Goal: Task Accomplishment & Management: Complete application form

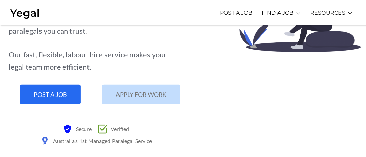
drag, startPoint x: 0, startPoint y: 0, endPoint x: 157, endPoint y: 91, distance: 181.3
click at [157, 92] on span "APPLY FOR WORK" at bounding box center [141, 95] width 51 height 6
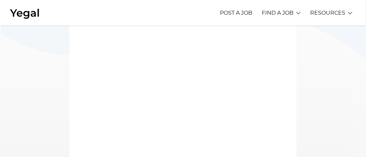
scroll to position [68, 0]
click at [265, 30] on link "Learn More" at bounding box center [261, 30] width 46 height 11
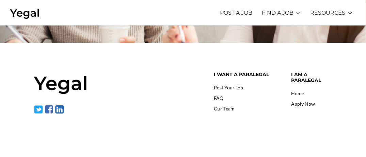
scroll to position [1043, 0]
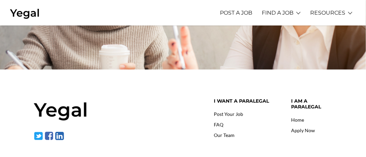
click at [300, 120] on link "Home" at bounding box center [297, 120] width 13 height 6
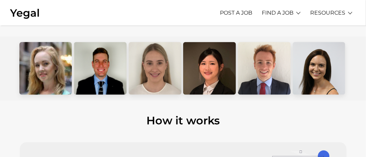
scroll to position [238, 0]
